Goal: Task Accomplishment & Management: Manage account settings

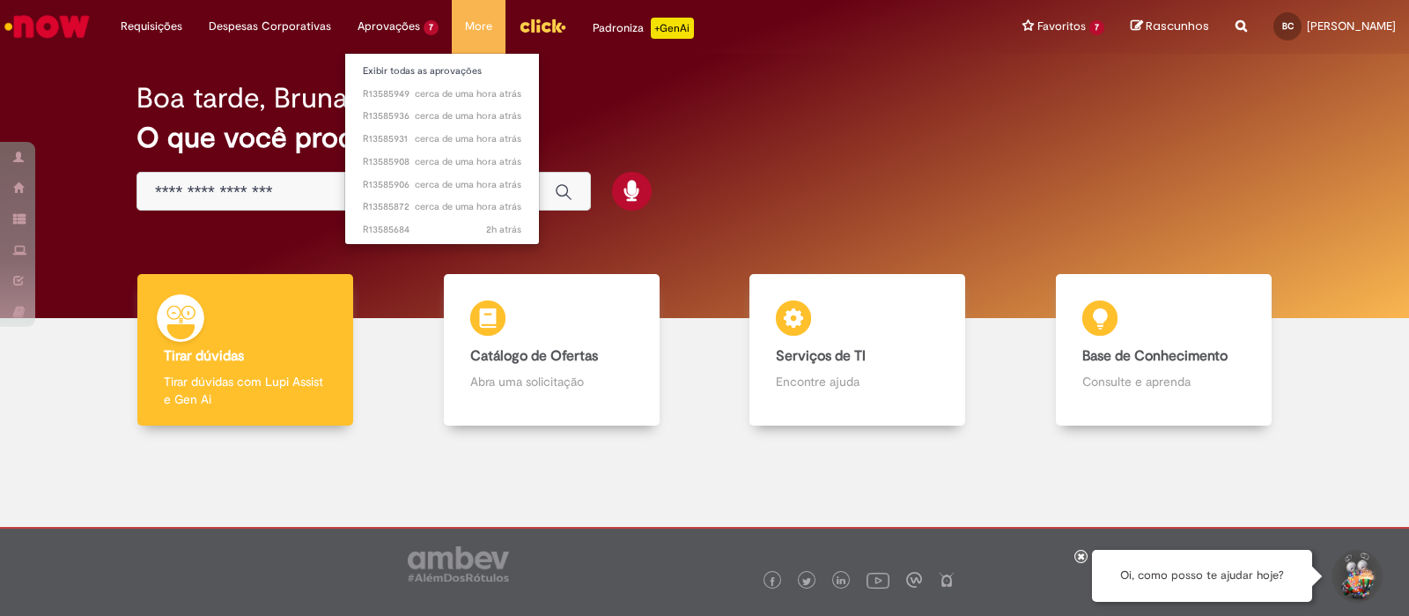
click at [405, 27] on li "Aprovações 7 Exibir todas as aprovações cerca de uma hora atrás cerca de uma ho…" at bounding box center [397, 26] width 107 height 53
click at [410, 63] on link "Exibir todas as aprovações" at bounding box center [442, 71] width 194 height 19
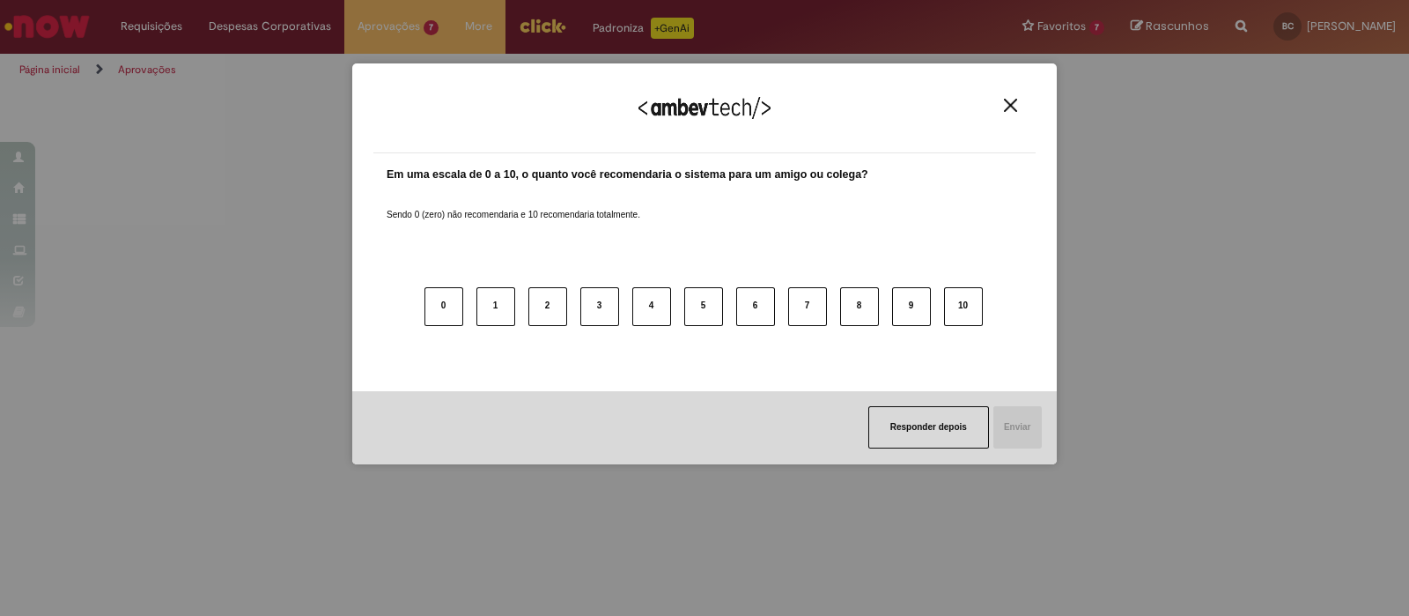
click at [1008, 112] on img "Close" at bounding box center [1010, 105] width 13 height 13
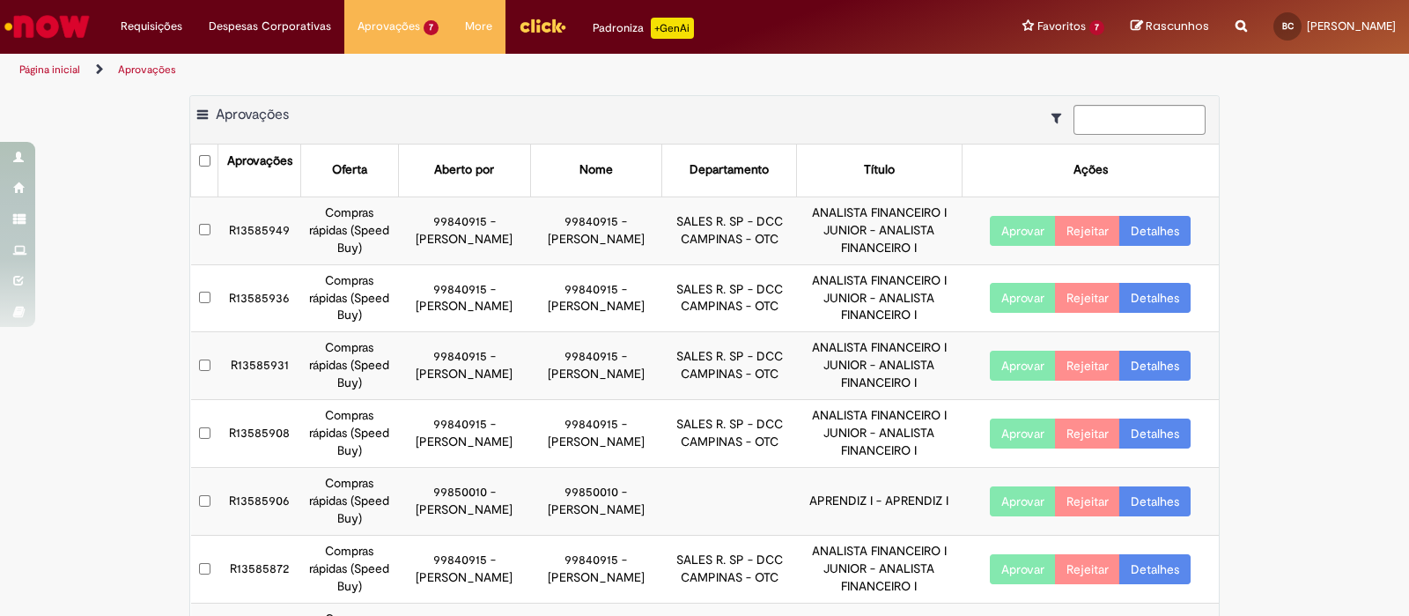
click at [1011, 233] on button "Aprovar" at bounding box center [1023, 231] width 66 height 30
click at [1013, 302] on button "Aprovar" at bounding box center [1023, 298] width 66 height 30
click at [1013, 366] on button "Aprovar" at bounding box center [1023, 366] width 66 height 30
click at [1017, 433] on button "Aprovar" at bounding box center [1023, 433] width 66 height 30
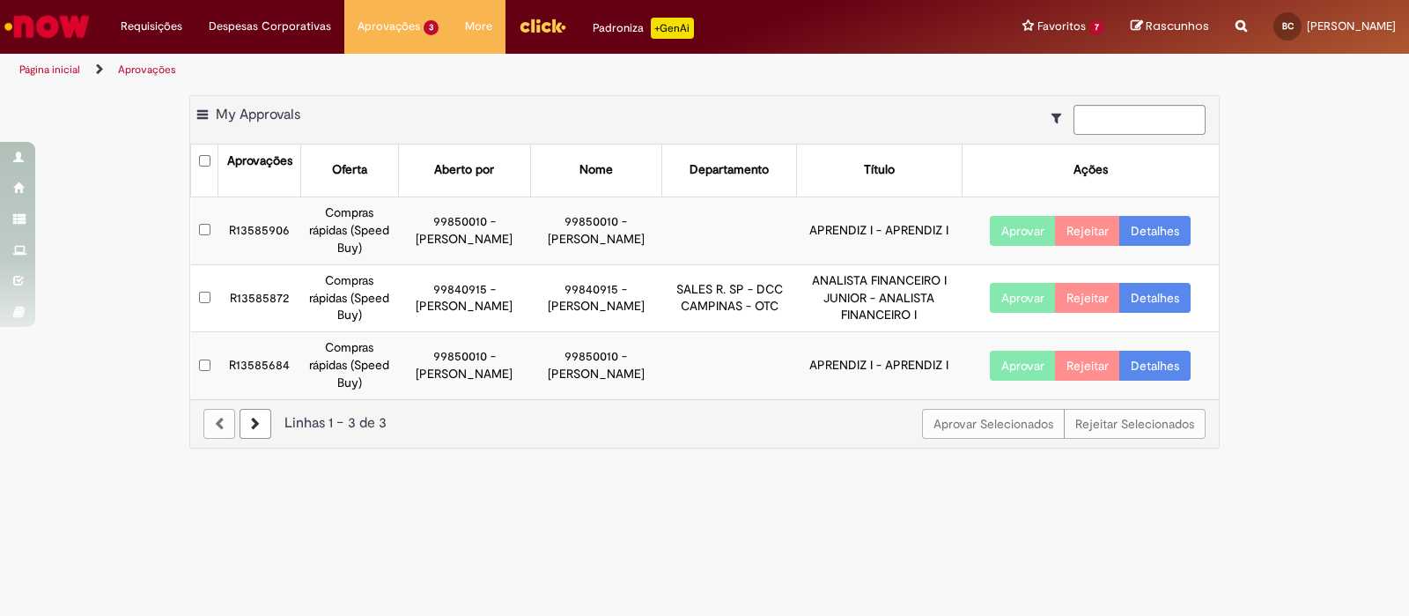
click at [1022, 228] on button "Aprovar" at bounding box center [1023, 231] width 66 height 30
click at [1030, 295] on button "Aprovar" at bounding box center [1023, 298] width 66 height 30
click at [1007, 358] on button "Aprovar" at bounding box center [1023, 366] width 66 height 30
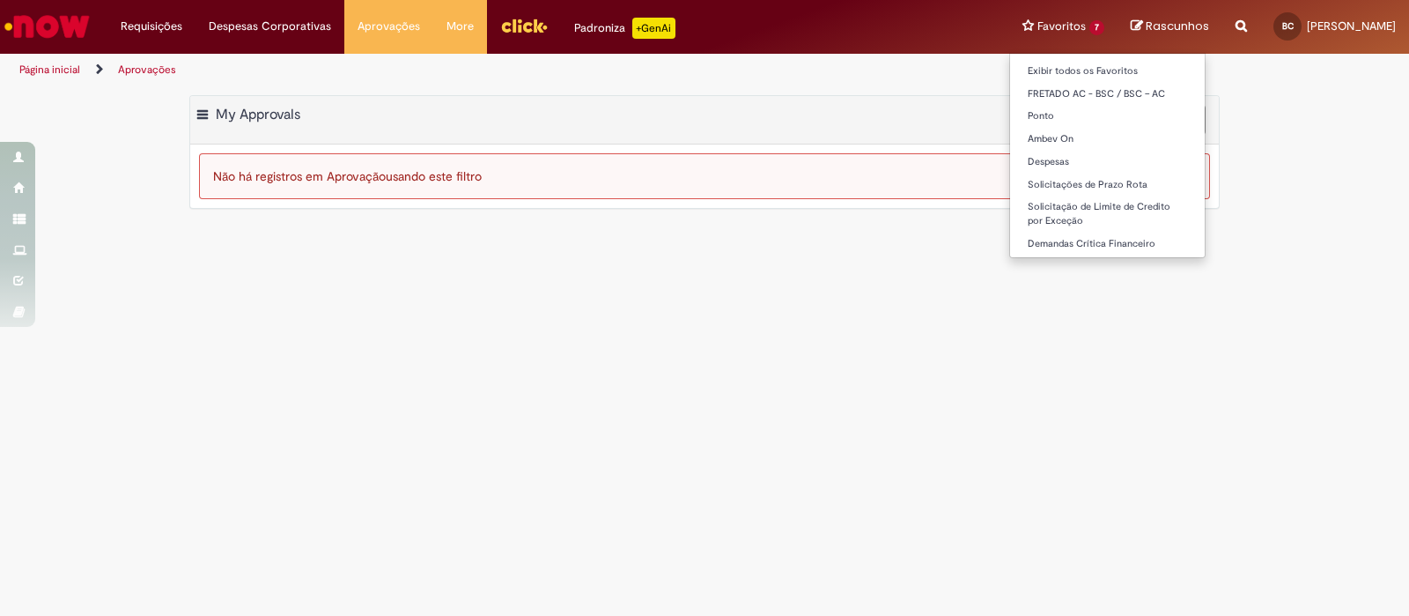
click at [1009, 17] on li "Favoritos 7 Exibir todos os Favoritos FRETADO AC - BSC / BSC – AC [GEOGRAPHIC_D…" at bounding box center [1063, 26] width 108 height 53
click at [1041, 29] on li "Favoritos 7 Exibir todos os Favoritos FRETADO AC - BSC / BSC – AC [GEOGRAPHIC_D…" at bounding box center [1063, 26] width 108 height 53
click at [1077, 58] on li "Exibir todos os Favoritos" at bounding box center [1107, 69] width 195 height 23
click at [1086, 72] on link "Exibir todos os Favoritos" at bounding box center [1107, 71] width 195 height 19
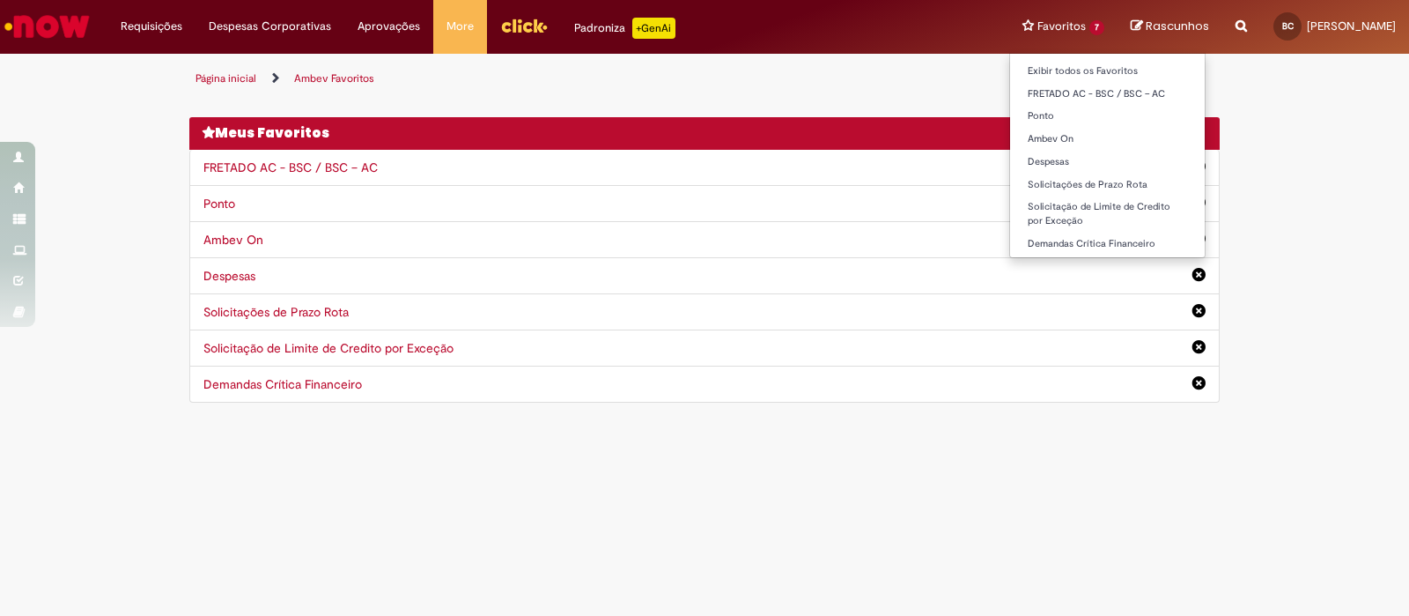
click at [1046, 19] on li "Favoritos 7 Exibir todos os Favoritos FRETADO AC - BSC / BSC – AC [GEOGRAPHIC_D…" at bounding box center [1063, 26] width 108 height 53
click at [1068, 66] on link "Exibir todos os Favoritos" at bounding box center [1107, 71] width 195 height 19
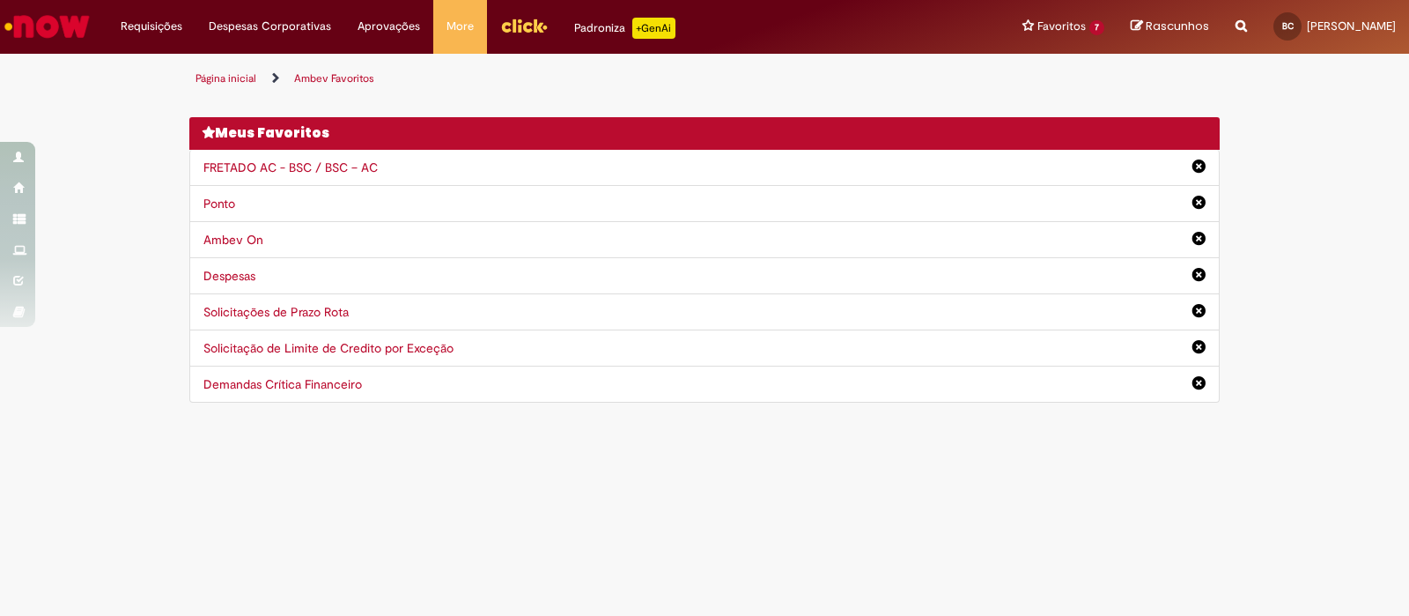
click at [528, 105] on div "Você não tem nenhum favoritos Depois de adicionar itens aos seus Favoritos, voc…" at bounding box center [704, 249] width 1030 height 308
